Goal: Information Seeking & Learning: Compare options

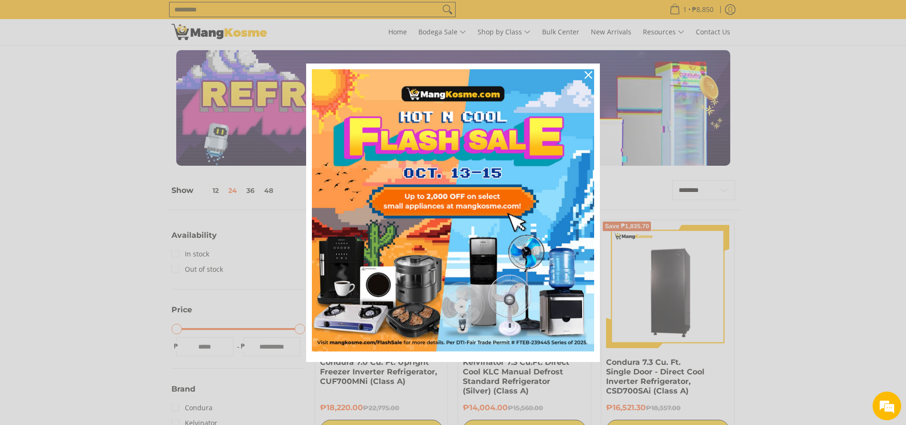
drag, startPoint x: 468, startPoint y: 48, endPoint x: 472, endPoint y: 52, distance: 5.4
click at [468, 48] on div "Marketing offer form" at bounding box center [453, 212] width 906 height 425
click at [583, 75] on div "Close" at bounding box center [588, 74] width 15 height 15
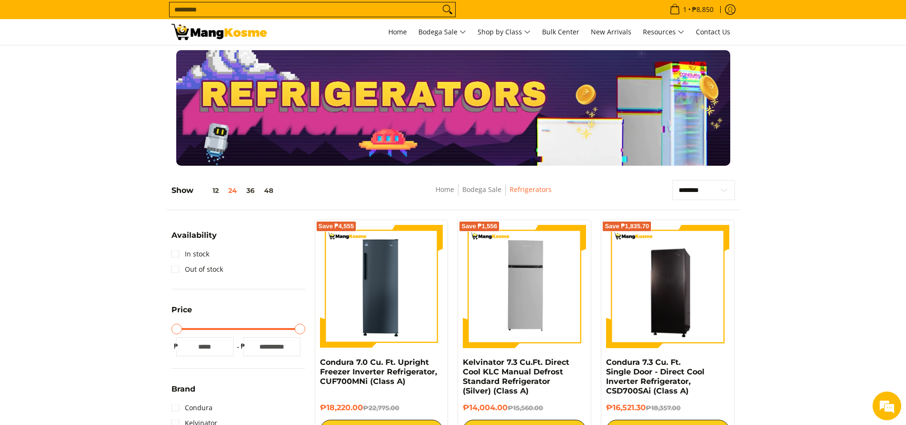
click at [335, 7] on input "Search..." at bounding box center [305, 9] width 270 height 14
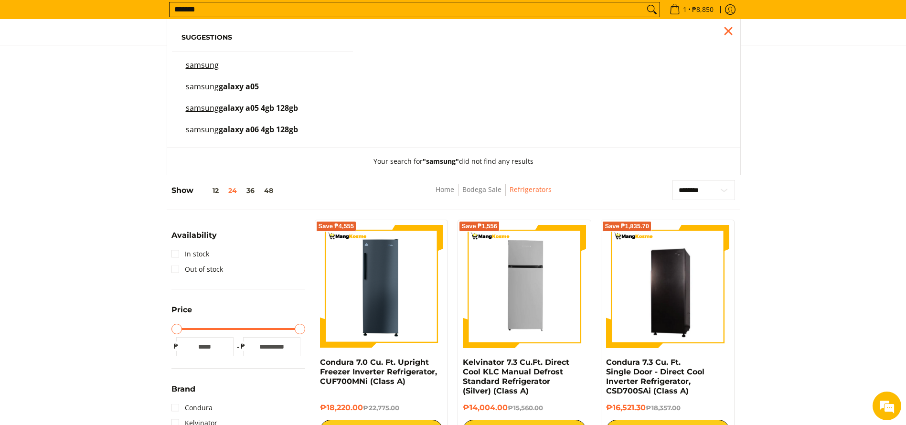
type input "*******"
click at [791, 58] on div at bounding box center [453, 108] width 906 height 116
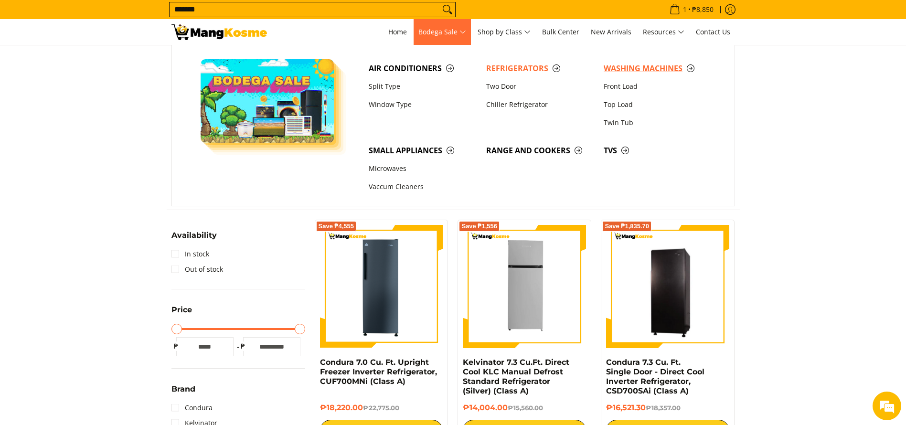
click at [632, 59] on link "Washing Machines" at bounding box center [658, 68] width 118 height 18
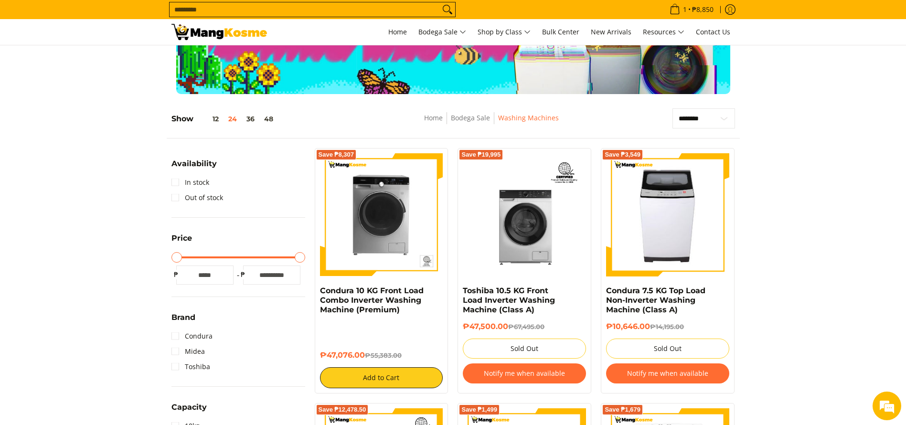
click at [261, 10] on input "Search..." at bounding box center [305, 9] width 270 height 14
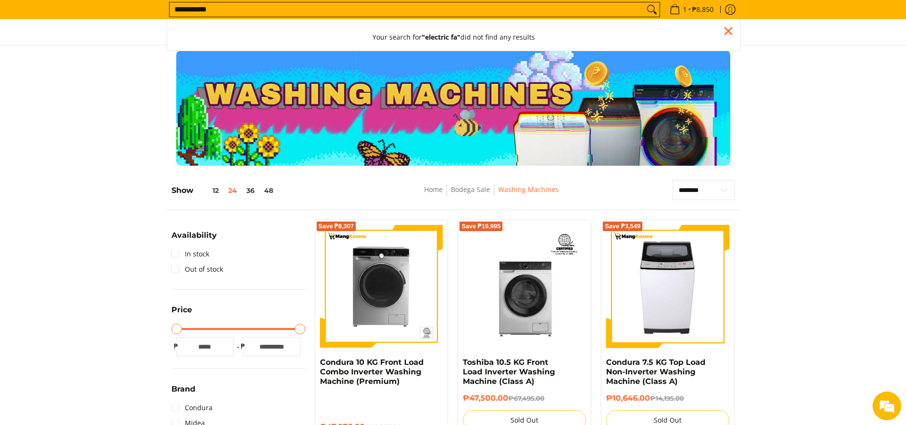
type input "**********"
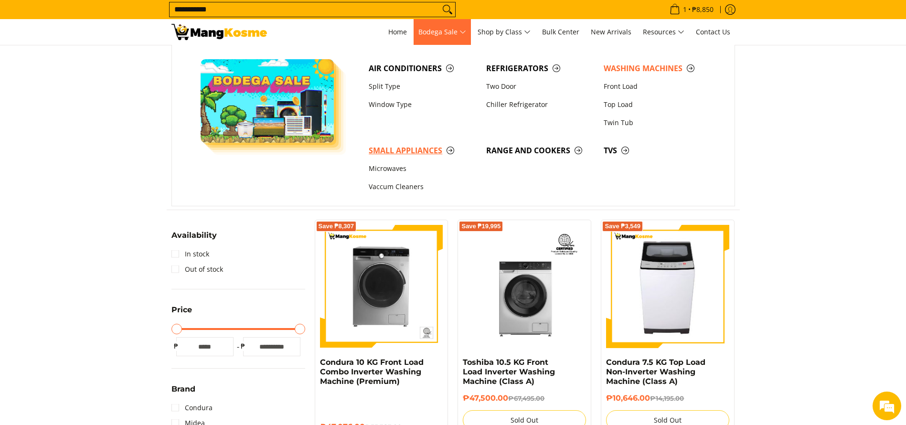
click at [407, 146] on span "Small Appliances" at bounding box center [423, 151] width 108 height 12
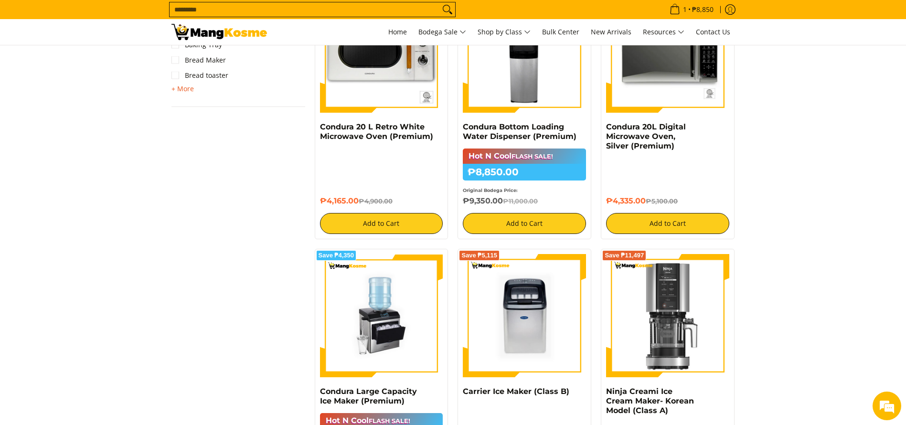
click at [181, 90] on span "+ More" at bounding box center [183, 89] width 22 height 8
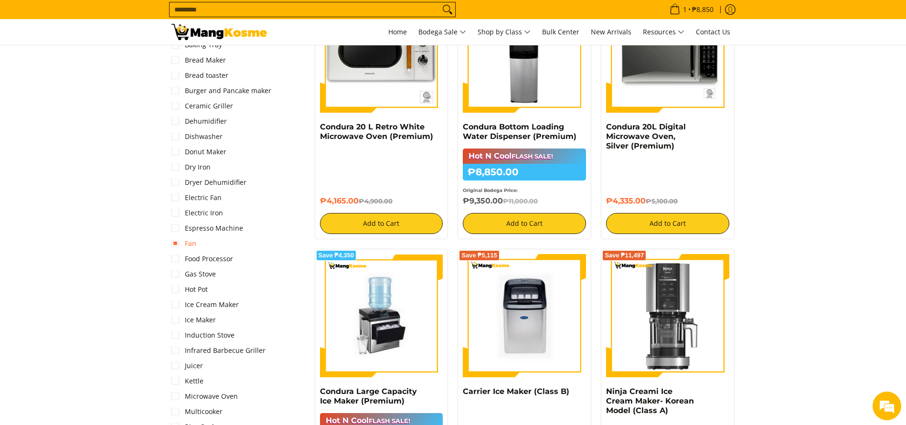
click at [193, 239] on link "Fan" at bounding box center [184, 243] width 25 height 15
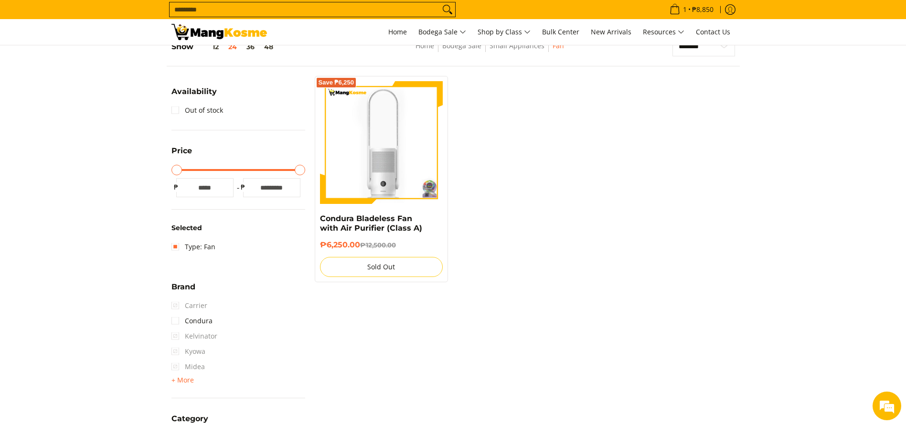
scroll to position [135, 0]
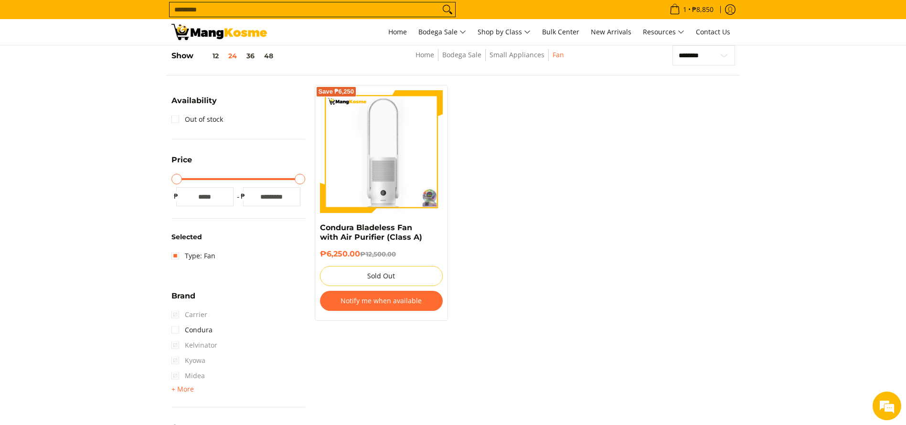
click at [381, 0] on form "Search..." at bounding box center [312, 9] width 287 height 19
click at [381, 6] on input "Search..." at bounding box center [305, 9] width 270 height 14
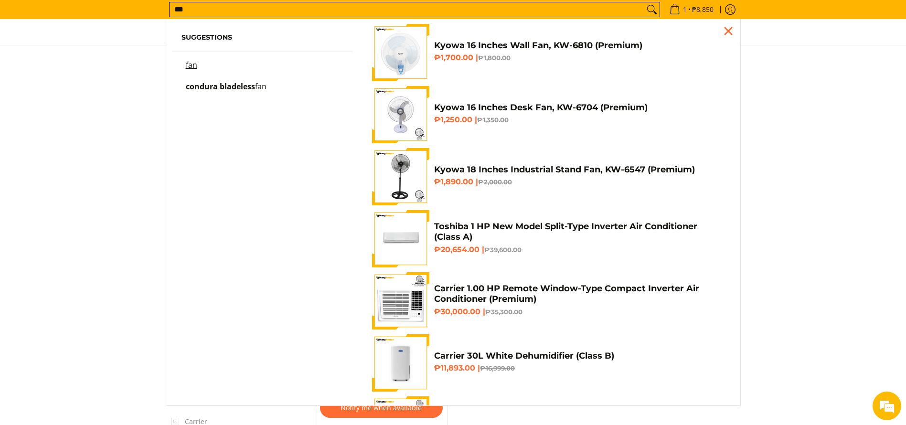
scroll to position [0, 0]
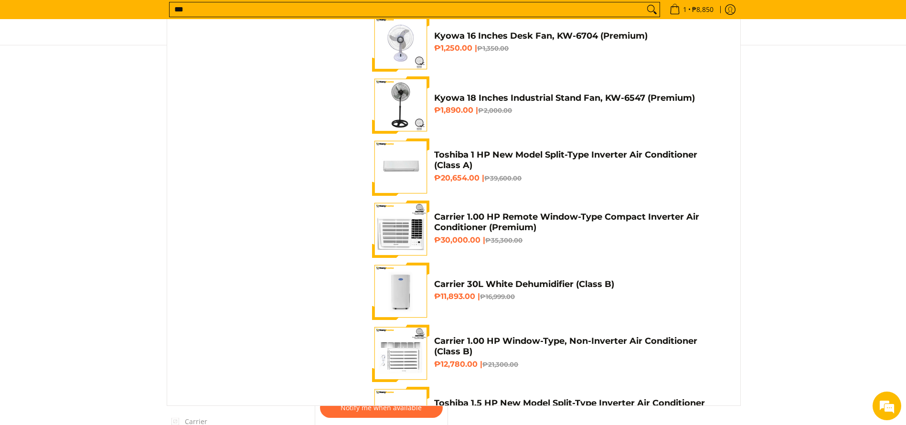
type input "***"
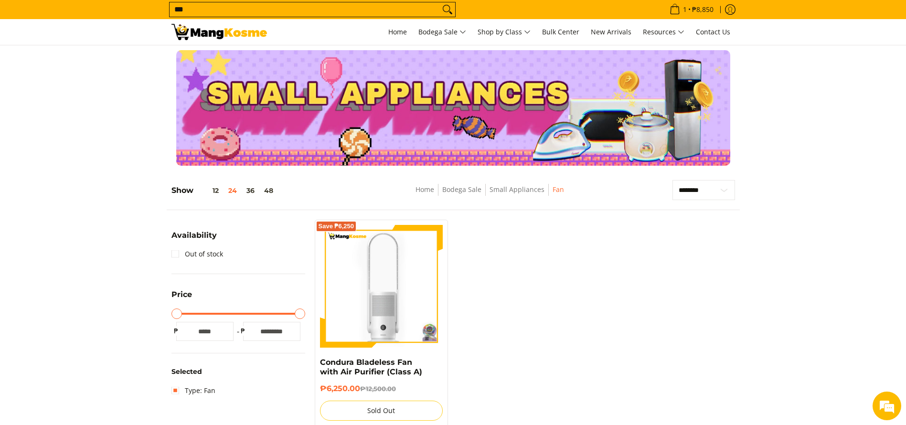
drag, startPoint x: 90, startPoint y: 89, endPoint x: 178, endPoint y: 29, distance: 106.2
click at [90, 88] on div at bounding box center [453, 108] width 906 height 116
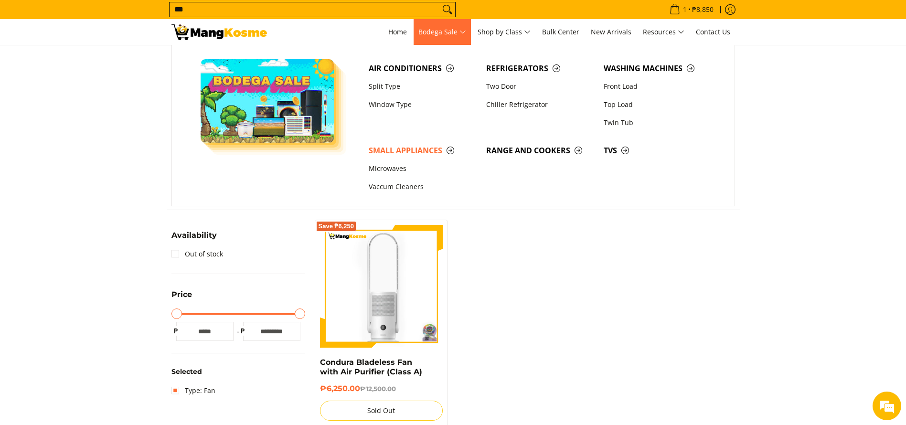
click at [434, 148] on span "Small Appliances" at bounding box center [423, 151] width 108 height 12
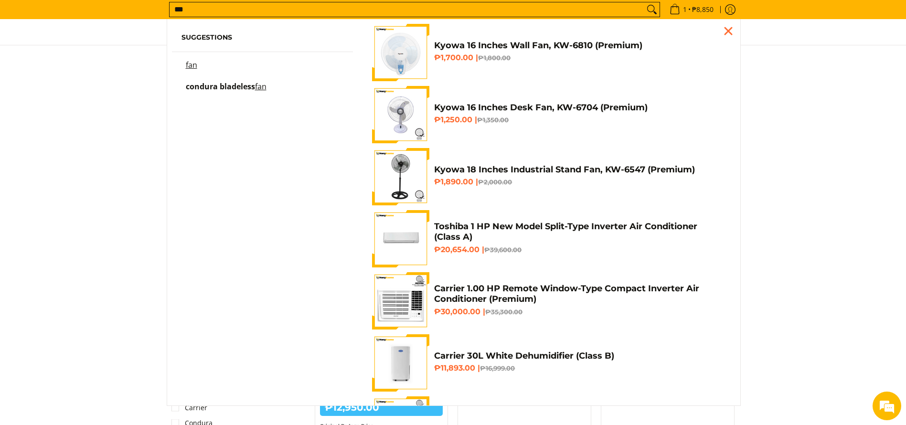
type input "***"
click at [194, 67] on mark "fan" at bounding box center [191, 65] width 11 height 11
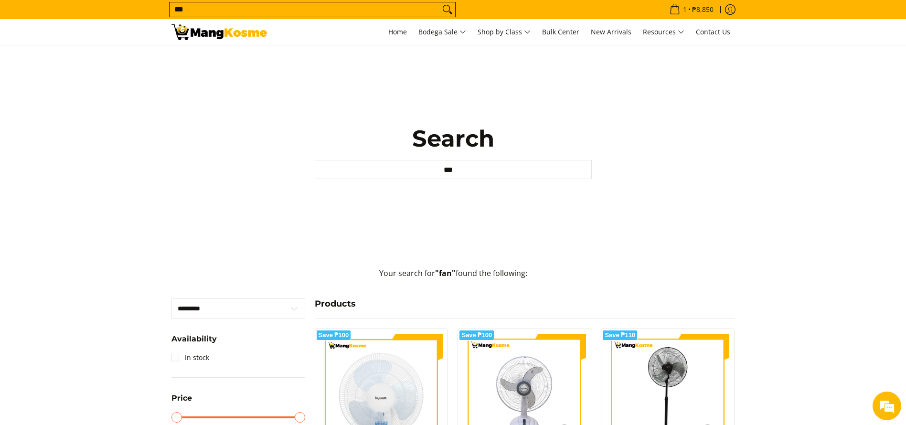
drag, startPoint x: 201, startPoint y: 32, endPoint x: 204, endPoint y: 26, distance: 5.8
click at [201, 31] on img at bounding box center [220, 32] width 96 height 16
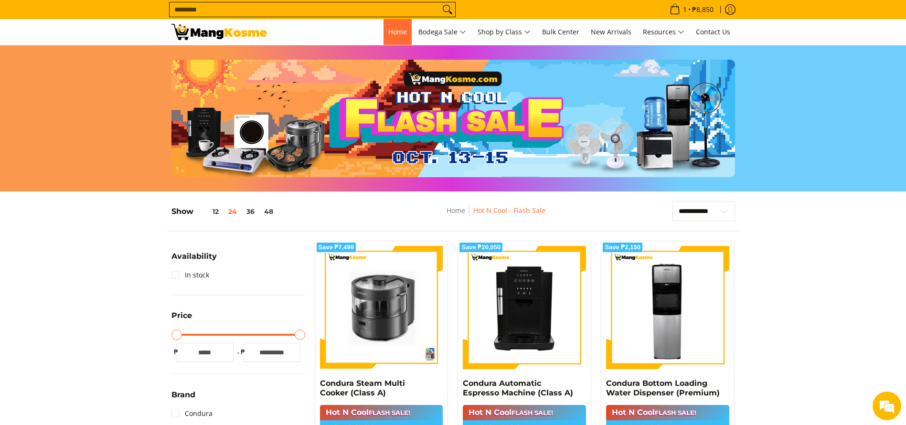
click at [391, 28] on span "Home" at bounding box center [397, 31] width 19 height 9
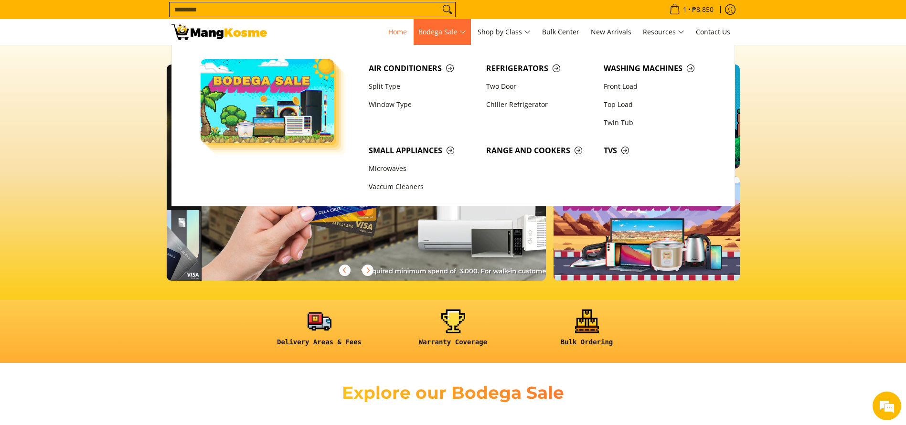
scroll to position [0, 1140]
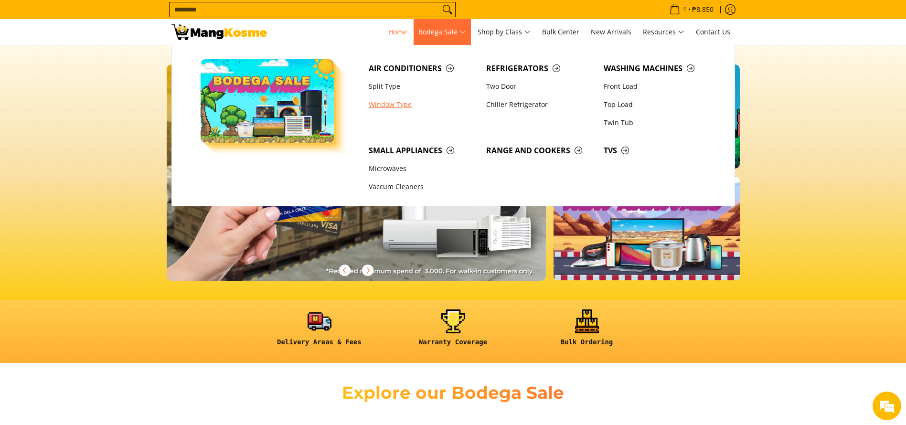
click at [394, 96] on link "Window Type" at bounding box center [423, 105] width 118 height 18
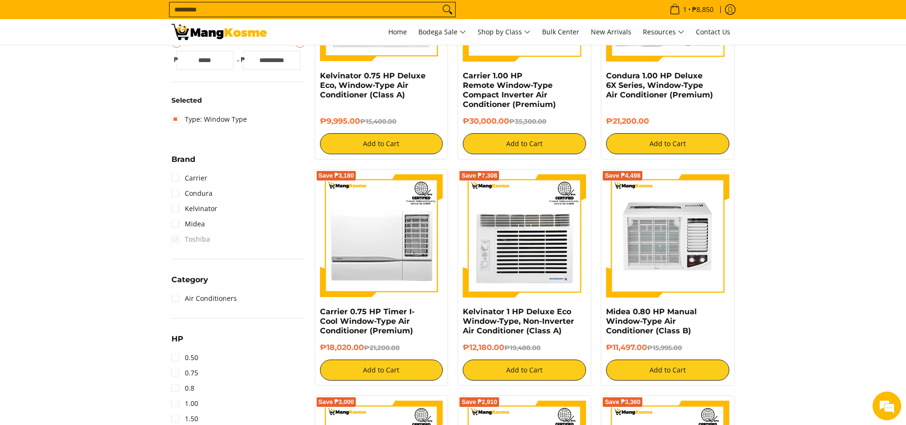
scroll to position [358, 0]
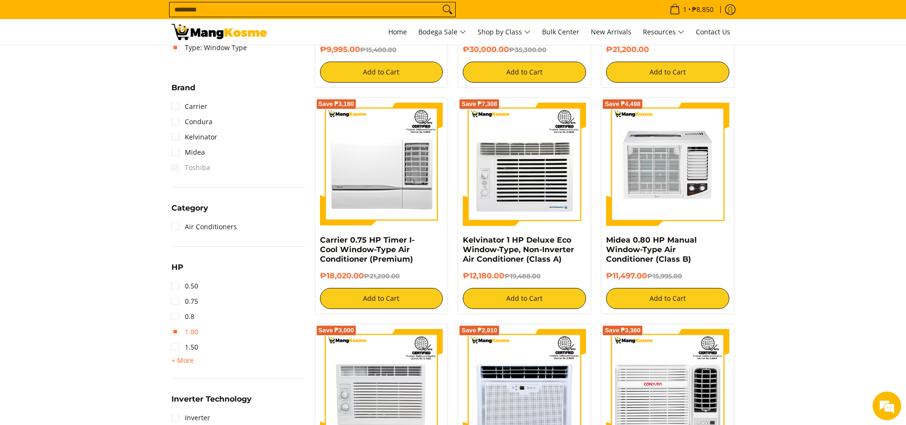
click at [194, 331] on link "1.00" at bounding box center [185, 331] width 27 height 15
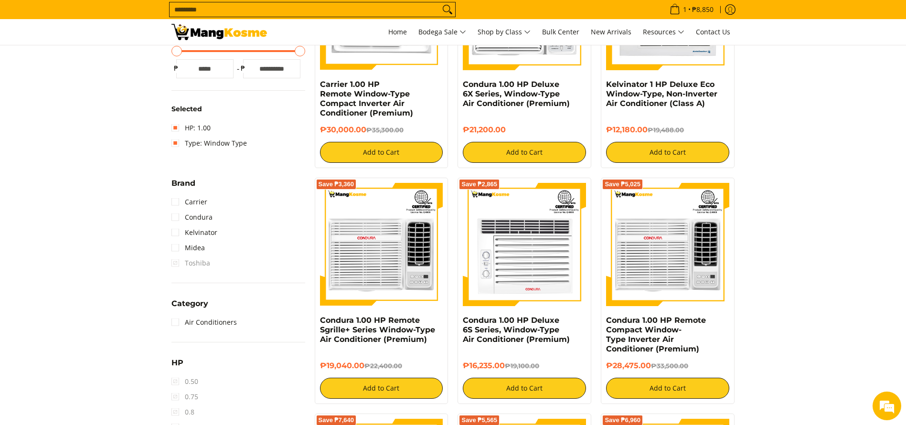
scroll to position [350, 0]
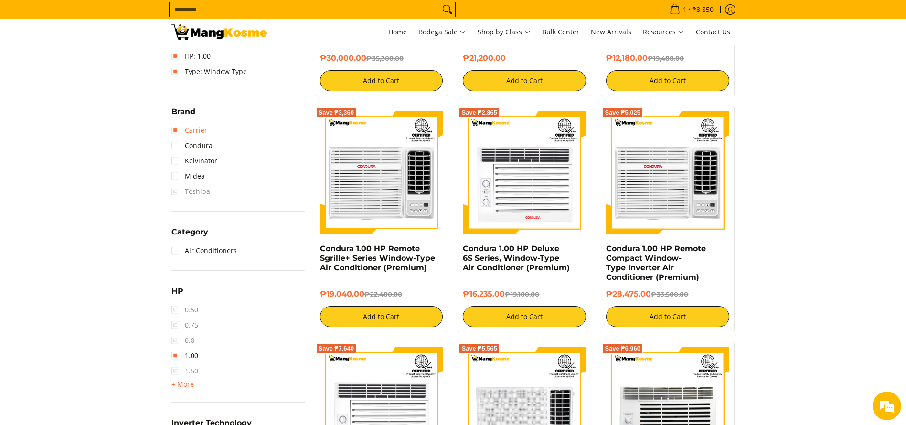
click at [196, 130] on link "Carrier" at bounding box center [190, 130] width 36 height 15
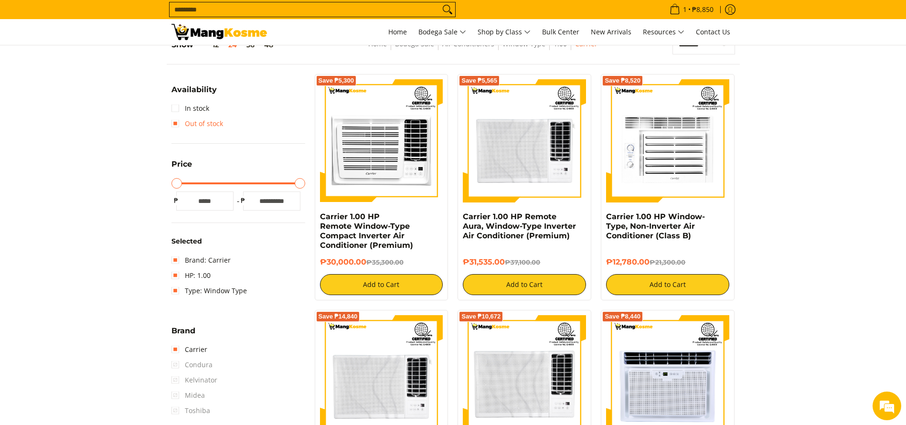
scroll to position [135, 0]
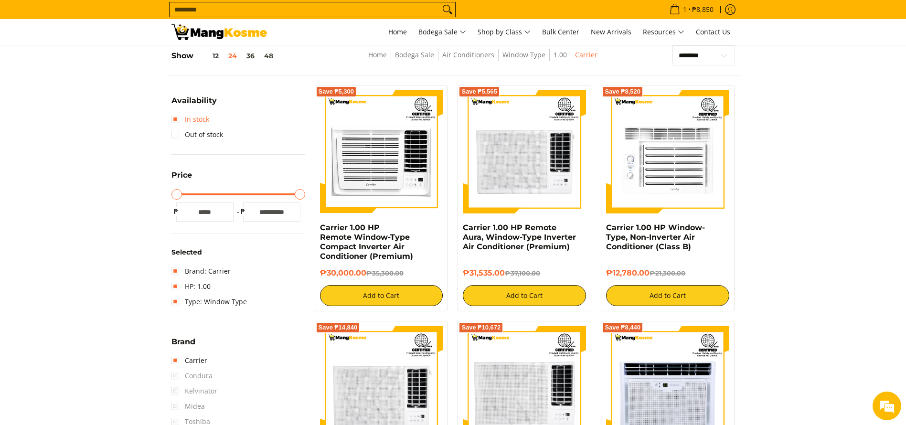
click at [189, 120] on link "In stock" at bounding box center [191, 119] width 38 height 15
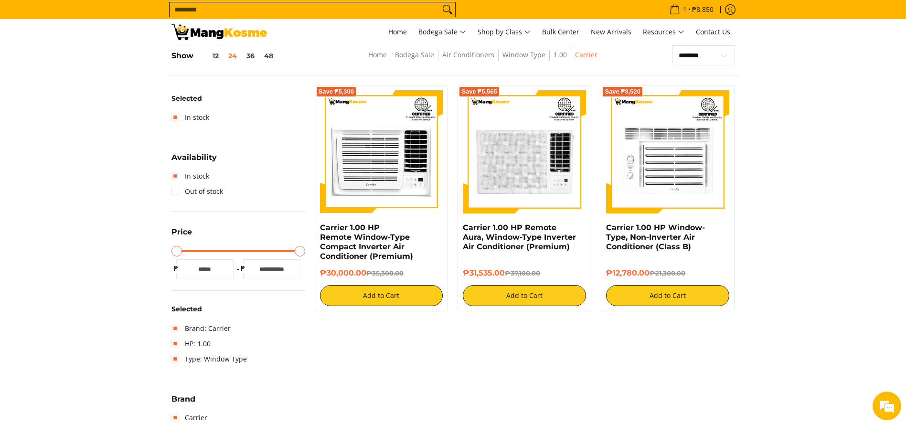
click at [253, 35] on img at bounding box center [220, 32] width 96 height 16
